Goal: Navigation & Orientation: Find specific page/section

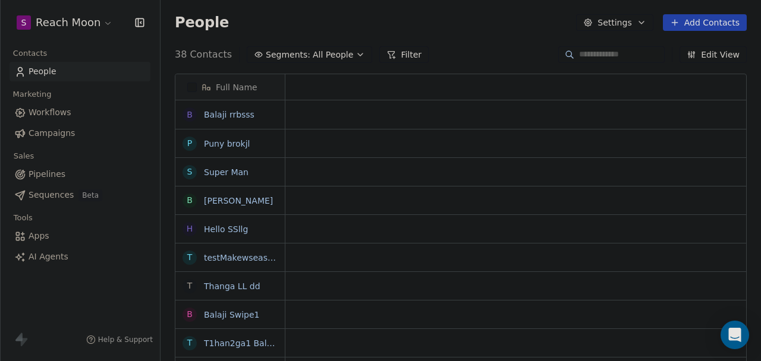
scroll to position [309, 591]
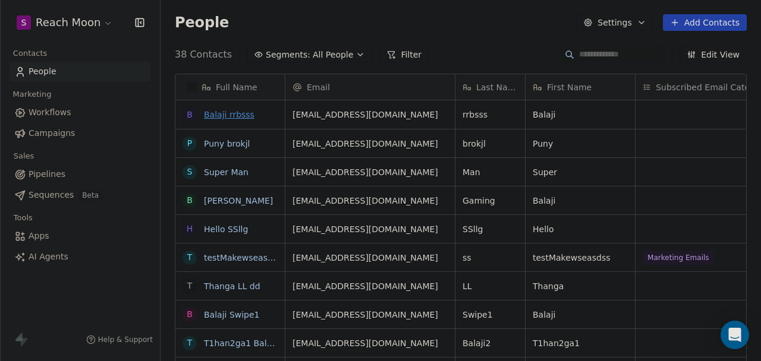
click at [234, 116] on link "Balaji rrbsss" at bounding box center [229, 115] width 51 height 10
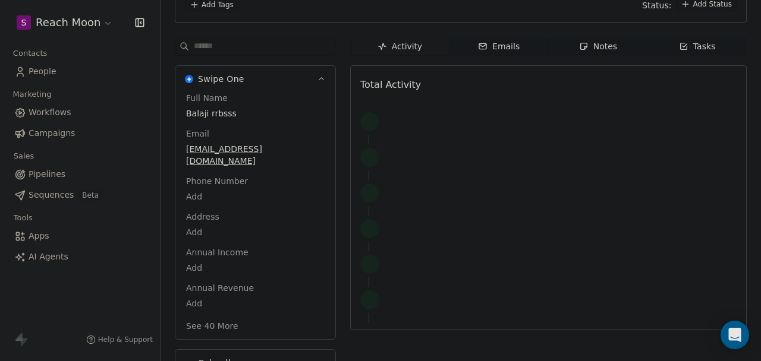
scroll to position [120, 0]
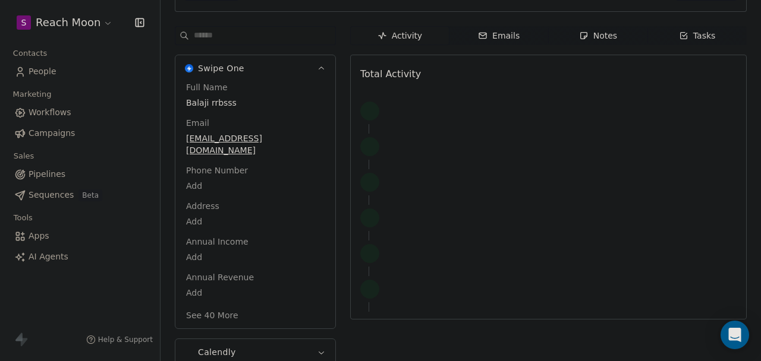
click at [47, 75] on span "People" at bounding box center [43, 71] width 28 height 12
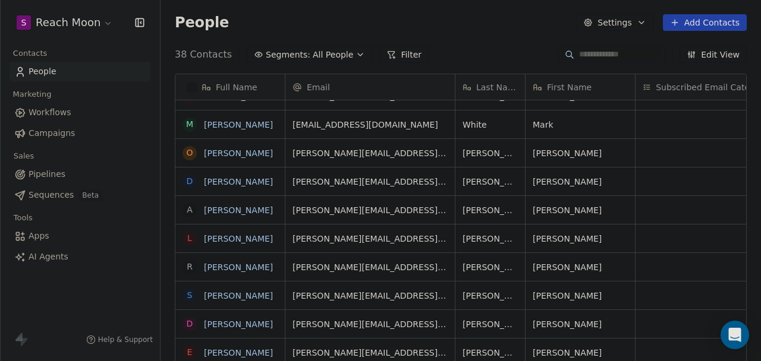
click at [222, 185] on link "[PERSON_NAME]" at bounding box center [238, 182] width 69 height 10
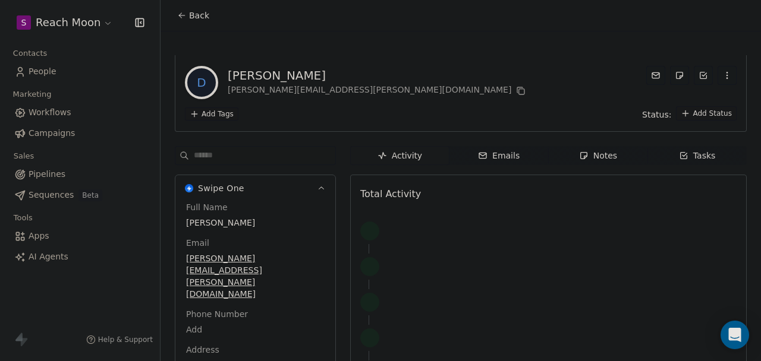
drag, startPoint x: 253, startPoint y: 186, endPoint x: 241, endPoint y: 184, distance: 12.1
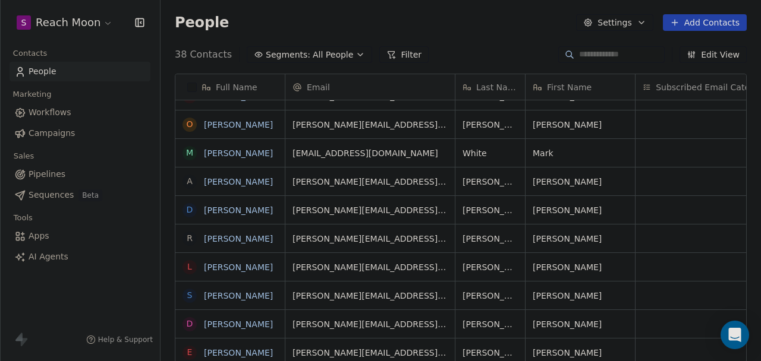
click at [51, 113] on span "Workflows" at bounding box center [50, 112] width 43 height 12
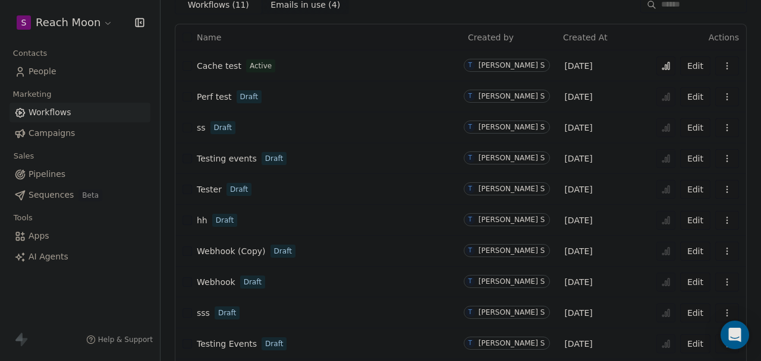
click at [63, 133] on span "Campaigns" at bounding box center [52, 133] width 46 height 12
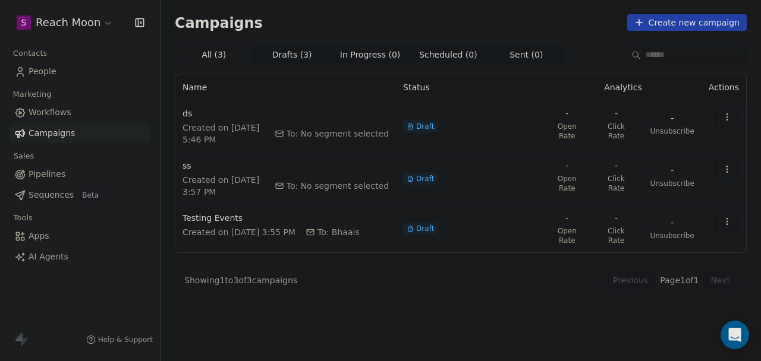
click at [42, 75] on span "People" at bounding box center [43, 71] width 28 height 12
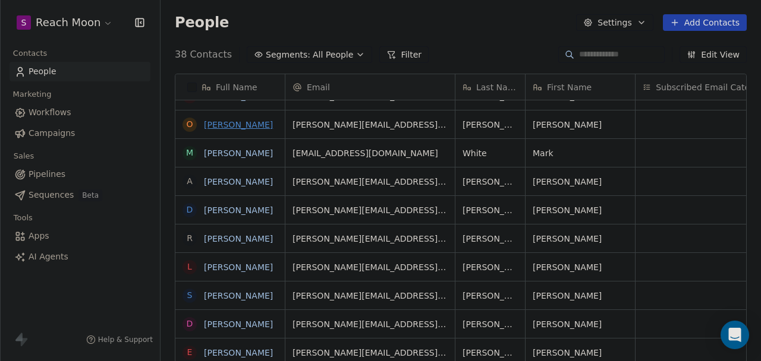
click at [221, 122] on link "[PERSON_NAME]" at bounding box center [238, 125] width 69 height 10
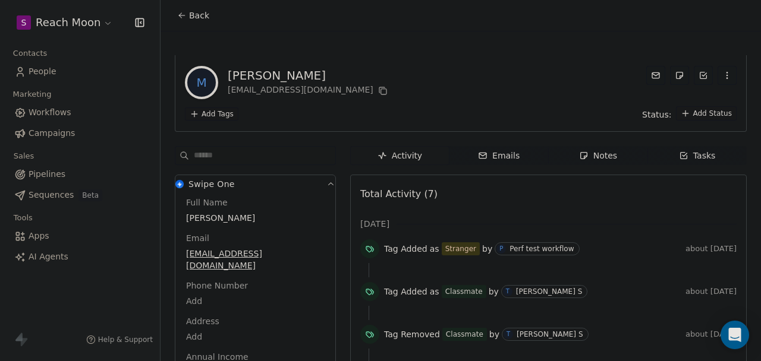
click at [40, 72] on span "People" at bounding box center [43, 71] width 28 height 12
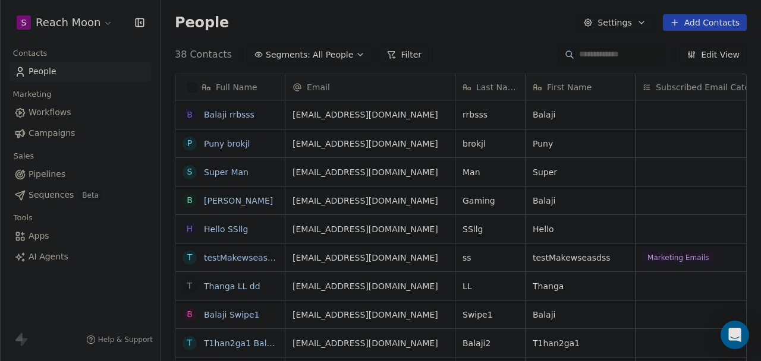
scroll to position [309, 591]
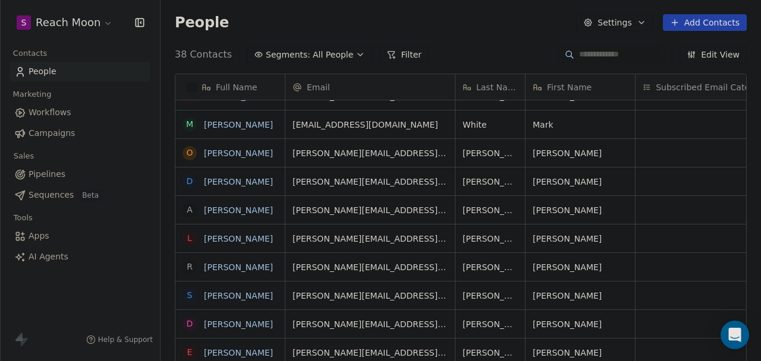
click at [53, 118] on span "Workflows" at bounding box center [50, 112] width 43 height 12
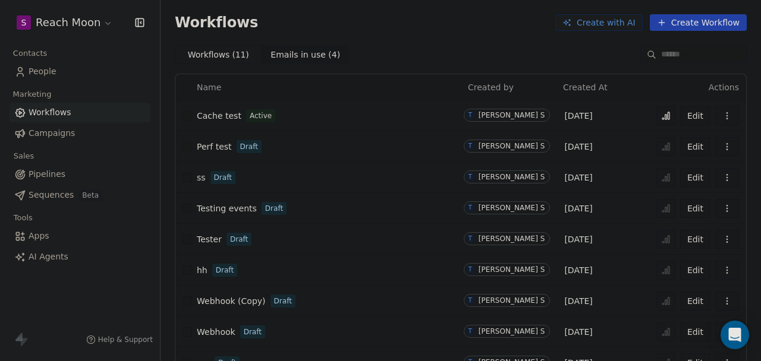
click at [56, 137] on span "Campaigns" at bounding box center [52, 133] width 46 height 12
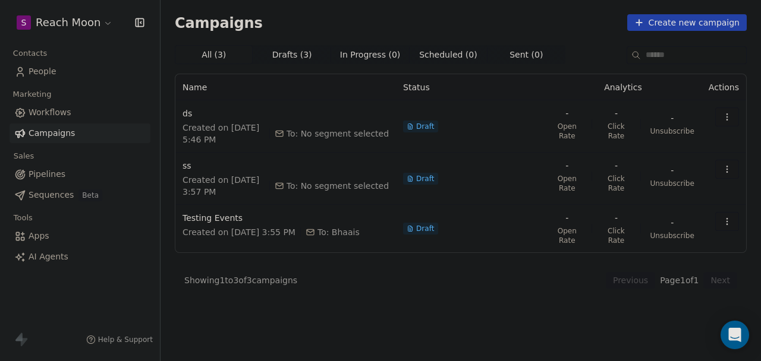
click at [46, 72] on span "People" at bounding box center [43, 71] width 28 height 12
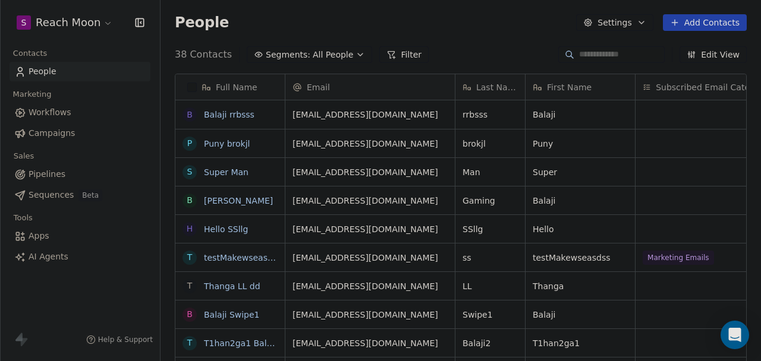
scroll to position [309, 591]
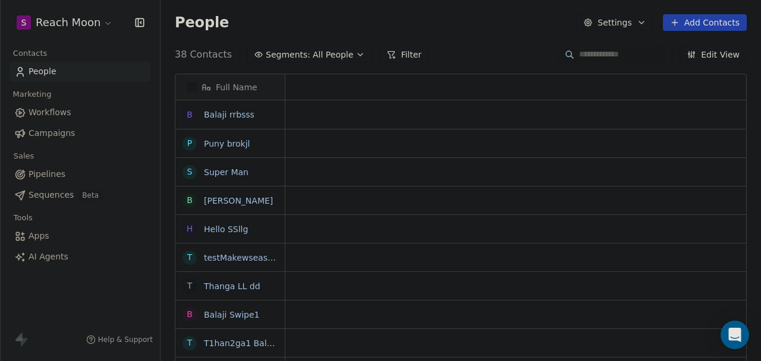
scroll to position [309, 591]
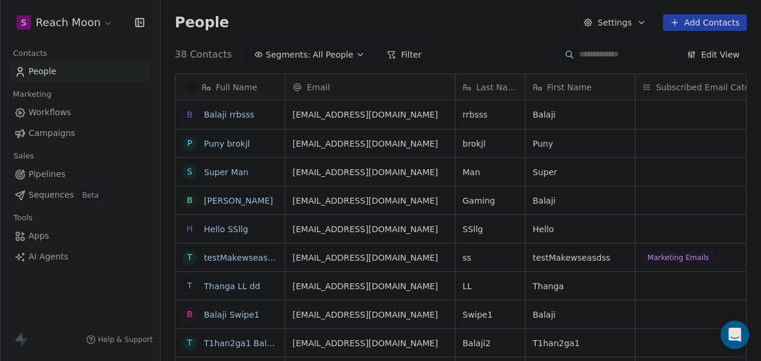
click at [463, 49] on div "38 Contacts Segments: All People Filter Edit View" at bounding box center [460, 54] width 600 height 19
click at [225, 116] on link "Balaji rrbsss" at bounding box center [229, 115] width 51 height 10
click at [226, 148] on link "Puny brokjl" at bounding box center [227, 144] width 46 height 10
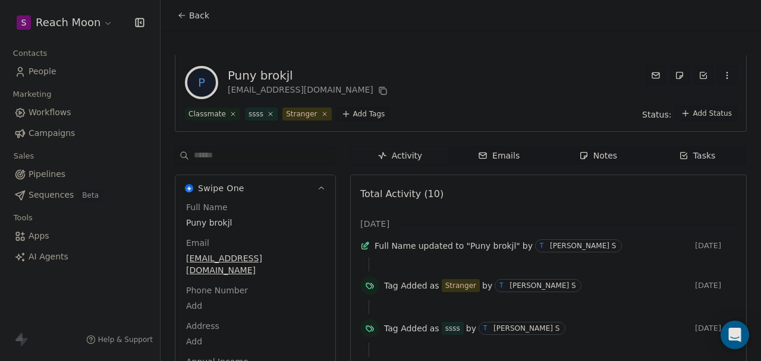
click at [48, 71] on span "People" at bounding box center [43, 71] width 28 height 12
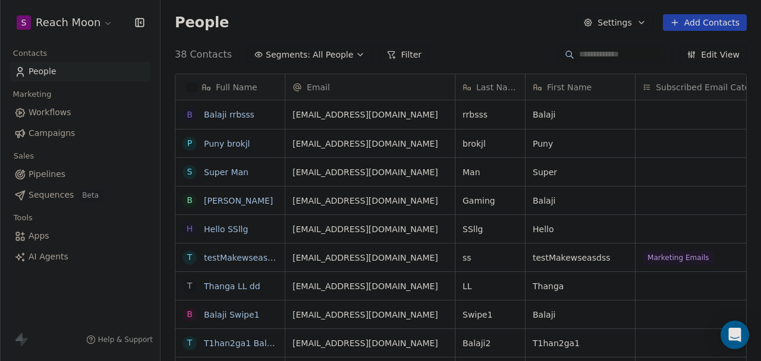
scroll to position [309, 591]
click at [238, 257] on link "testMakewseasdss ss" at bounding box center [248, 258] width 89 height 10
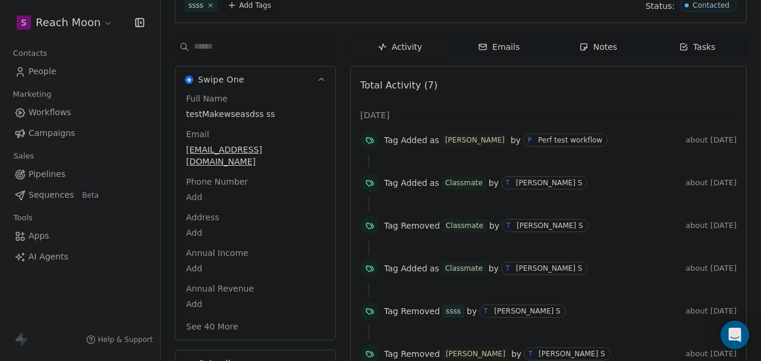
scroll to position [88, 0]
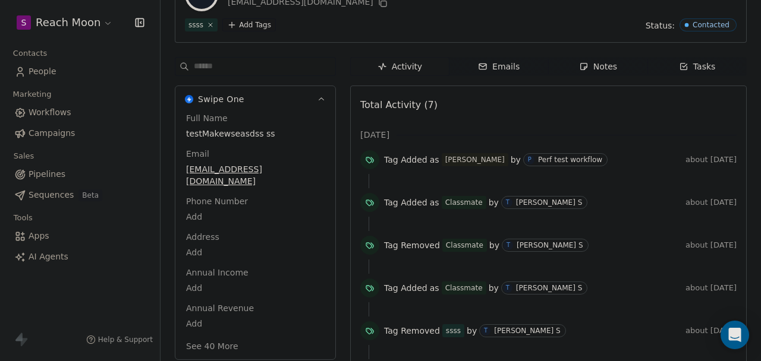
click at [51, 75] on span "People" at bounding box center [43, 71] width 28 height 12
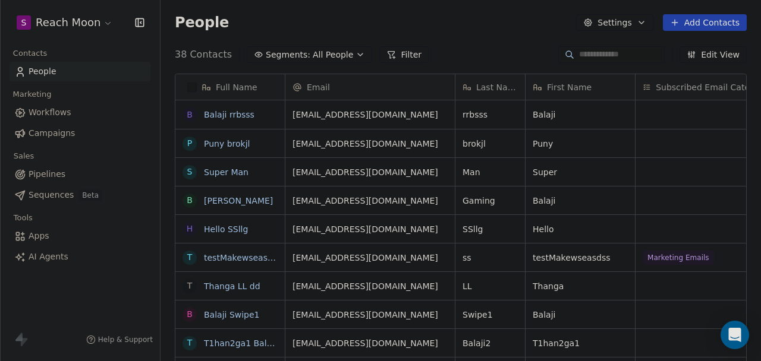
scroll to position [309, 591]
click at [232, 174] on link "Super Man" at bounding box center [226, 173] width 45 height 10
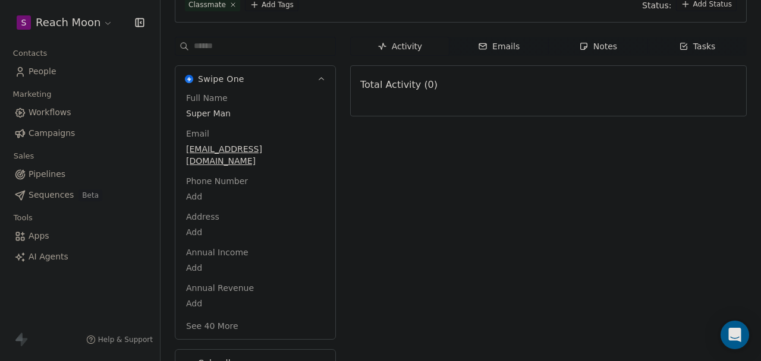
scroll to position [114, 0]
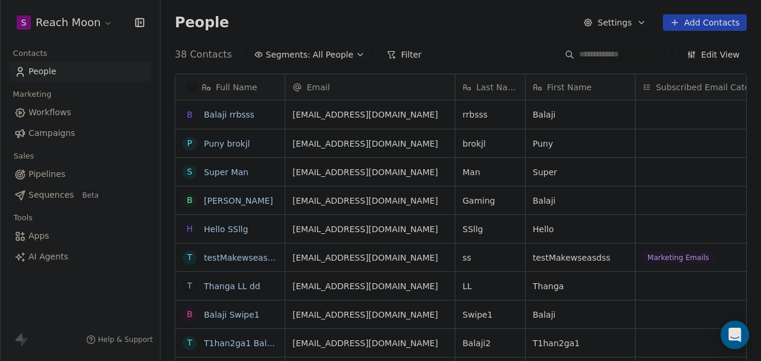
scroll to position [309, 591]
click at [212, 168] on link "Super Man" at bounding box center [226, 173] width 45 height 10
click at [224, 169] on link "Super Man" at bounding box center [226, 173] width 45 height 10
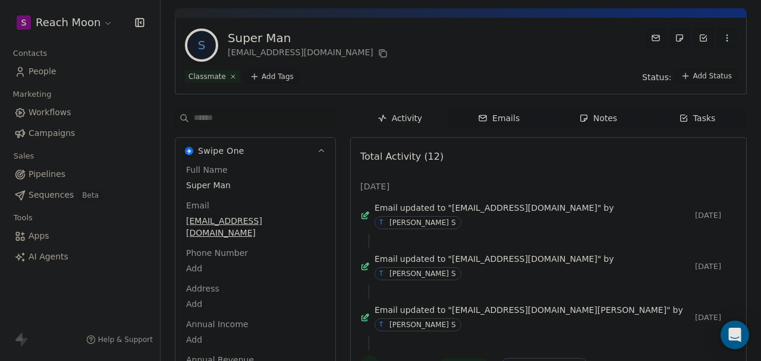
scroll to position [32, 0]
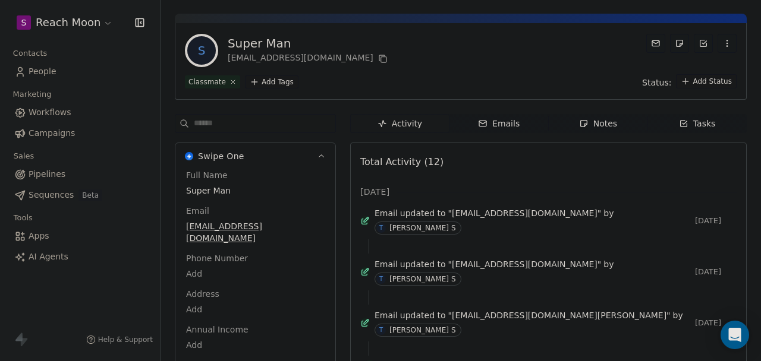
click at [50, 99] on span "Marketing" at bounding box center [32, 95] width 49 height 18
click at [40, 68] on span "People" at bounding box center [43, 71] width 28 height 12
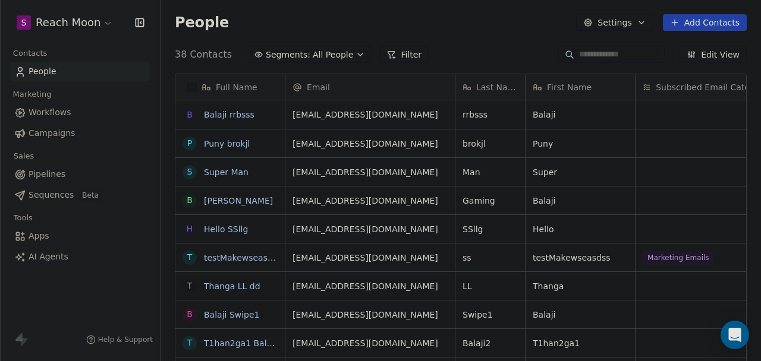
scroll to position [309, 591]
click at [233, 288] on link "Thanga LL dd" at bounding box center [232, 287] width 56 height 10
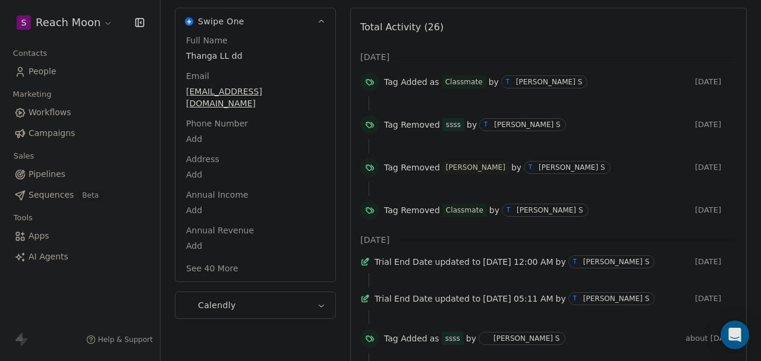
scroll to position [171, 0]
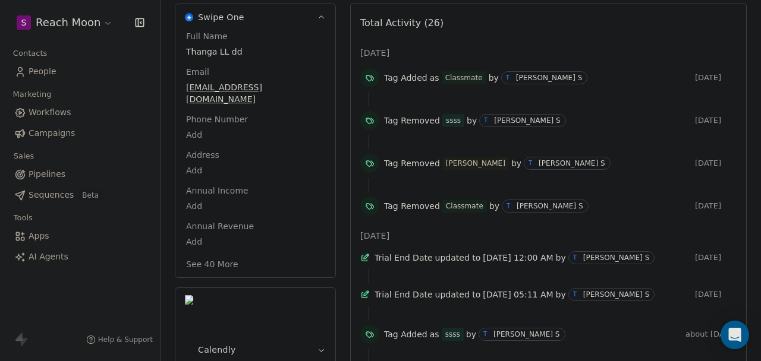
drag, startPoint x: 288, startPoint y: 221, endPoint x: 273, endPoint y: 222, distance: 14.3
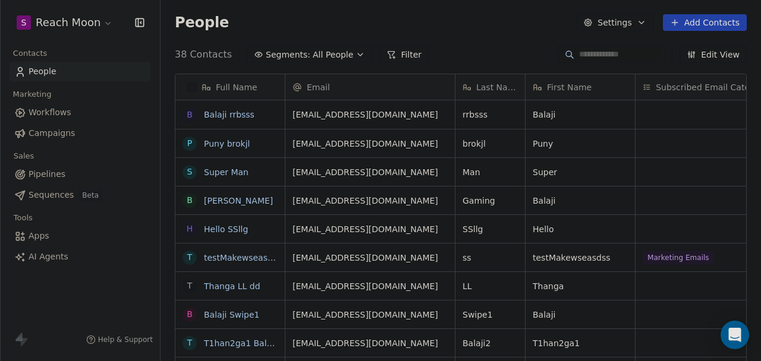
scroll to position [2, 0]
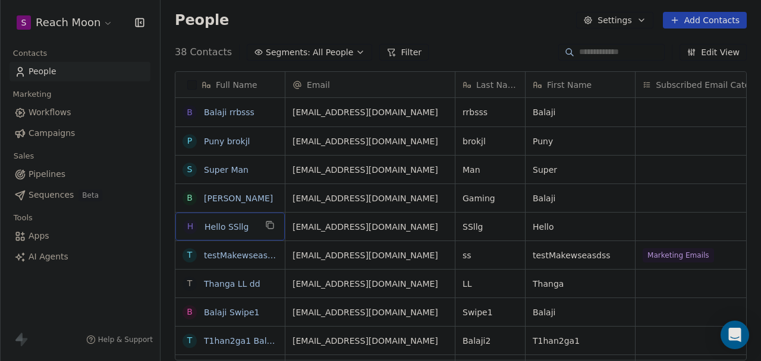
click at [253, 229] on span "Hello SSllg" at bounding box center [229, 227] width 51 height 12
type textarea "**********"
click at [142, 256] on html "S Reach Moon Contacts People Marketing Workflows Campaigns Sales Pipelines Sequ…" at bounding box center [380, 180] width 761 height 361
click at [219, 228] on link "Hello SSllg33" at bounding box center [231, 227] width 55 height 10
